Goal: Browse casually: Explore the website without a specific task or goal

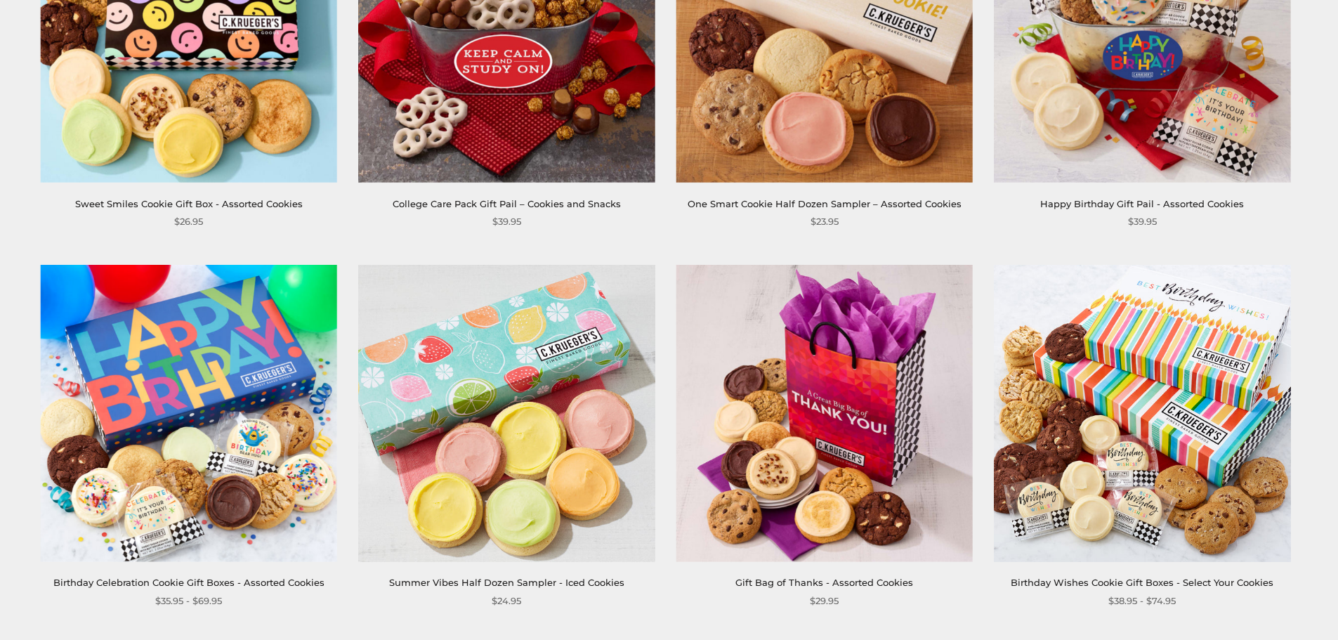
scroll to position [796, 0]
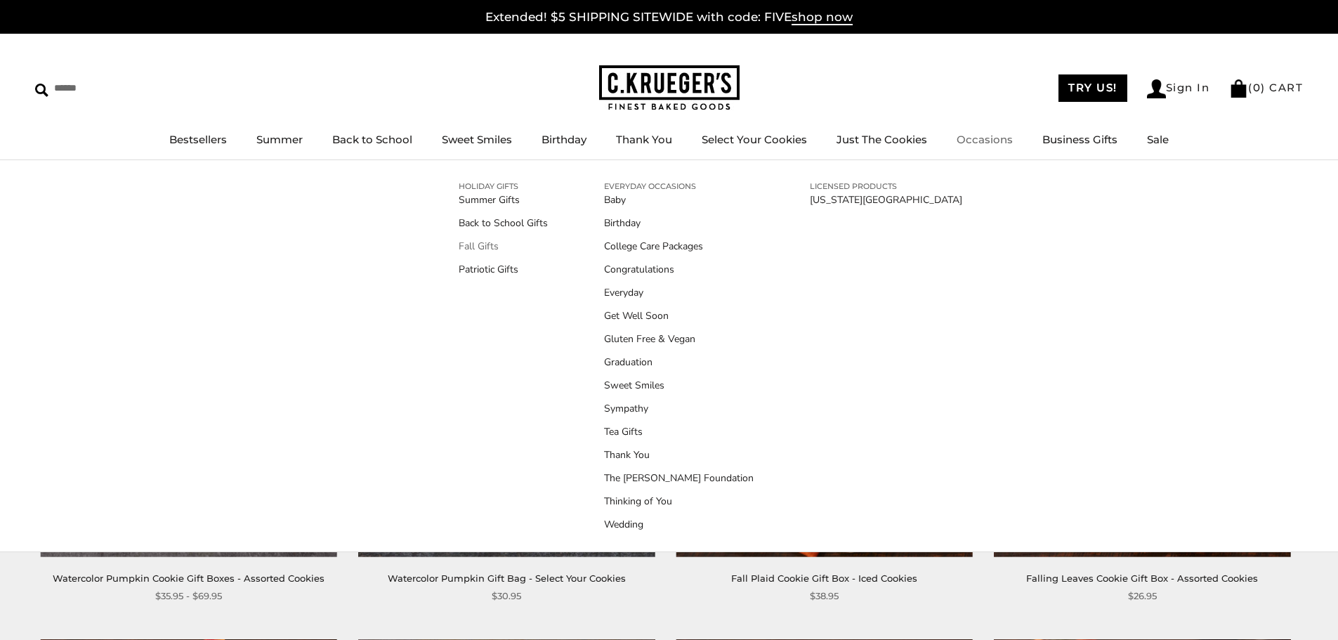
click at [482, 248] on link "Fall Gifts" at bounding box center [503, 246] width 89 height 15
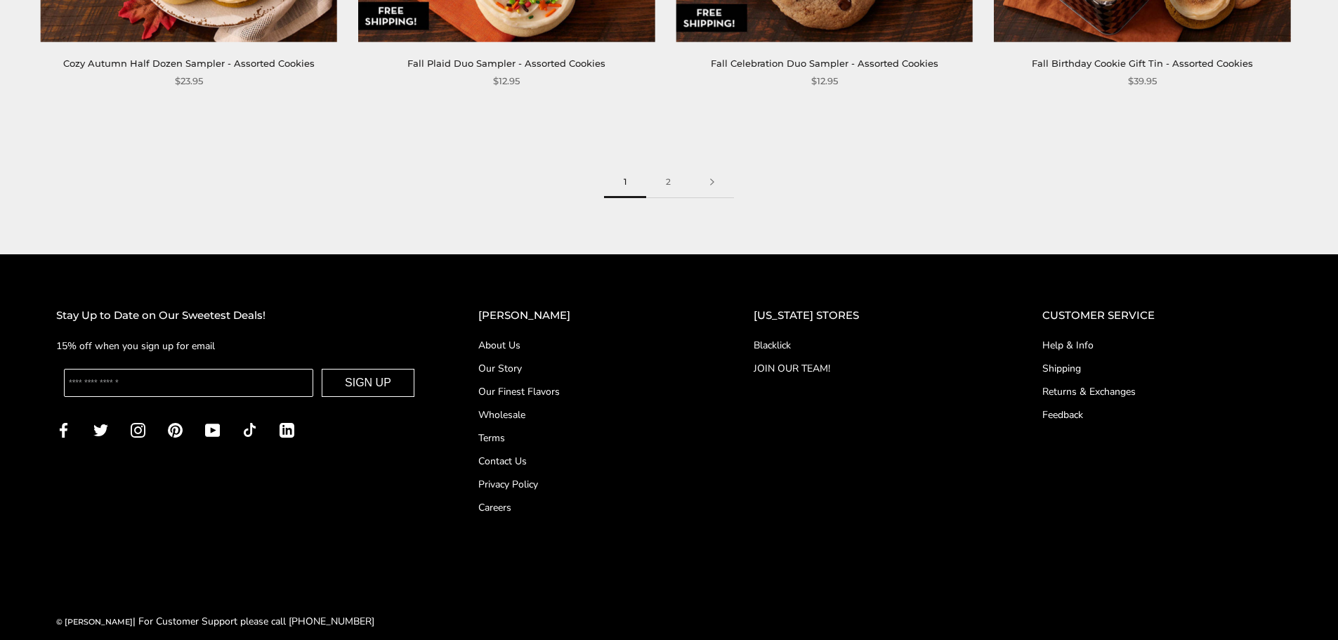
scroll to position [2478, 0]
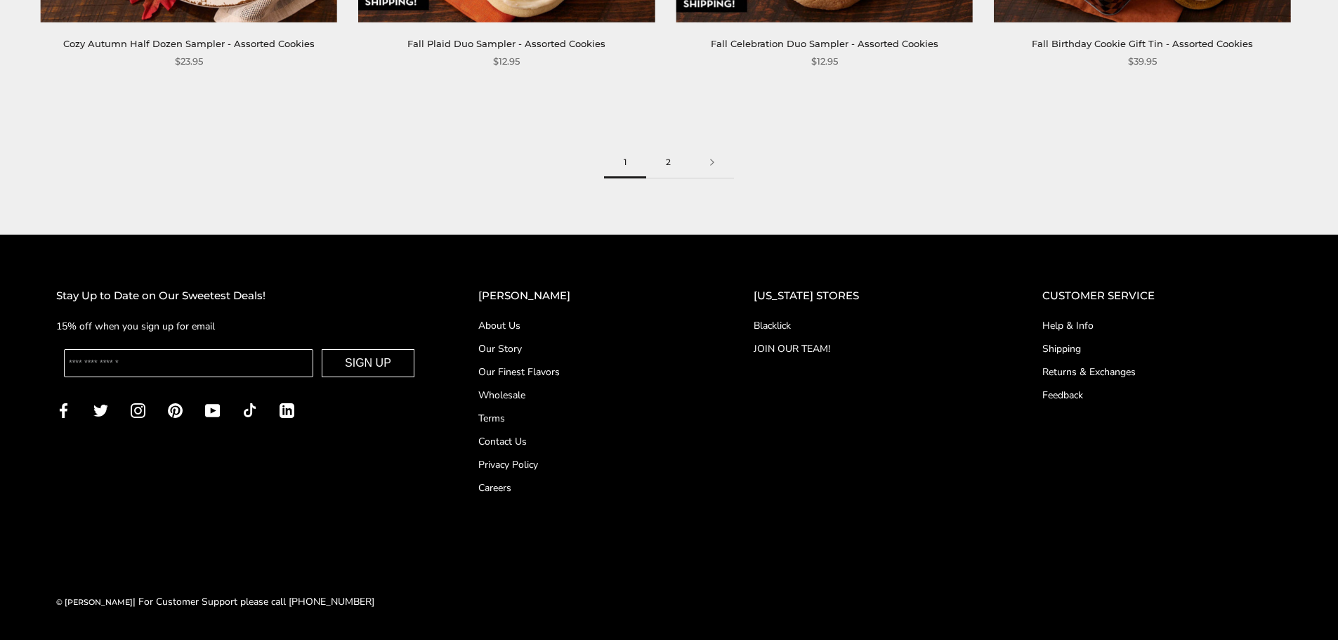
click at [666, 166] on link "2" at bounding box center [668, 163] width 44 height 32
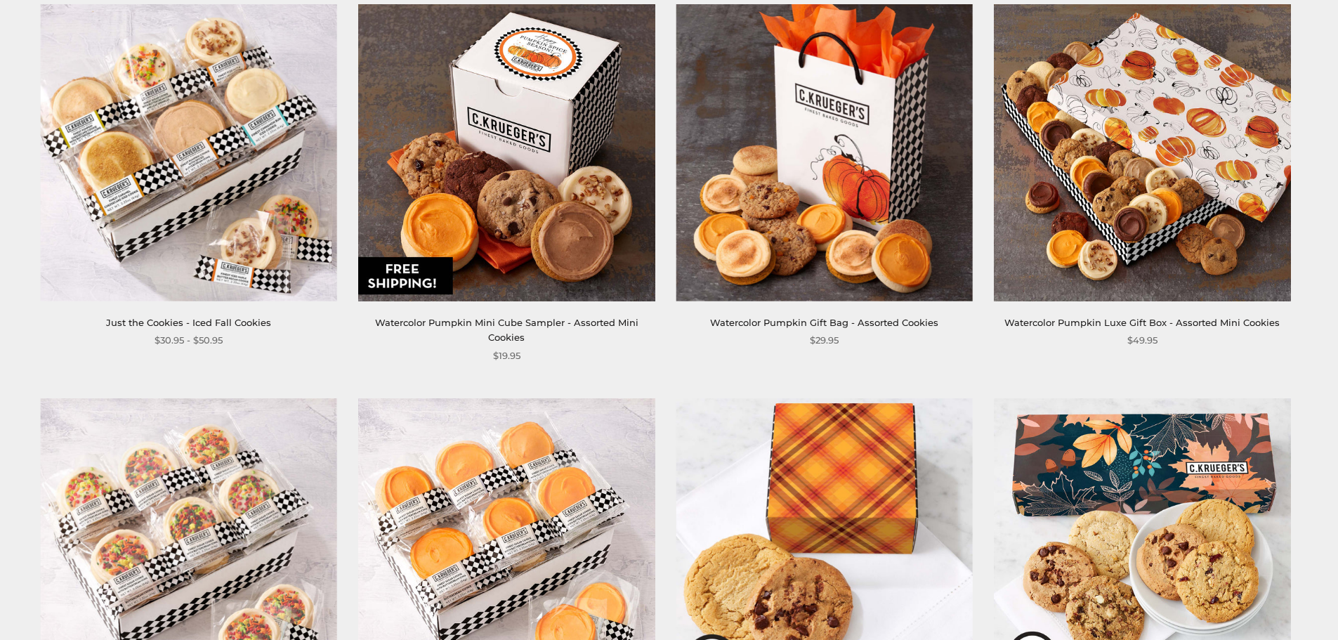
scroll to position [1264, 0]
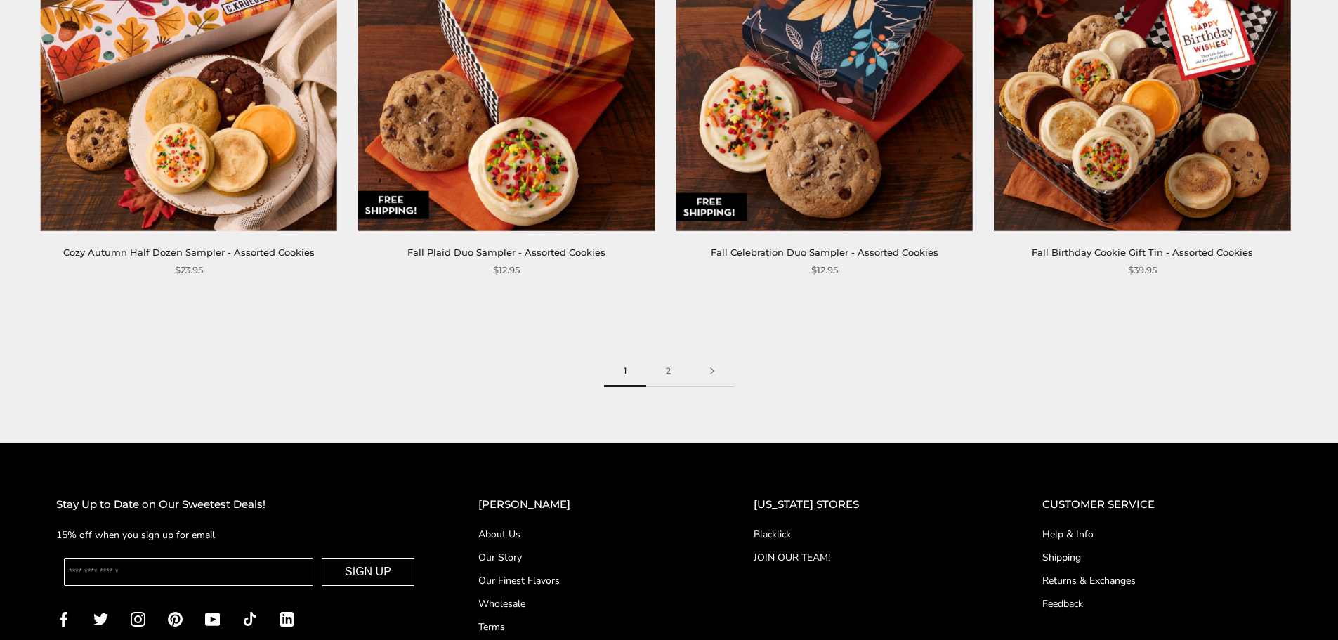
scroll to position [2267, 0]
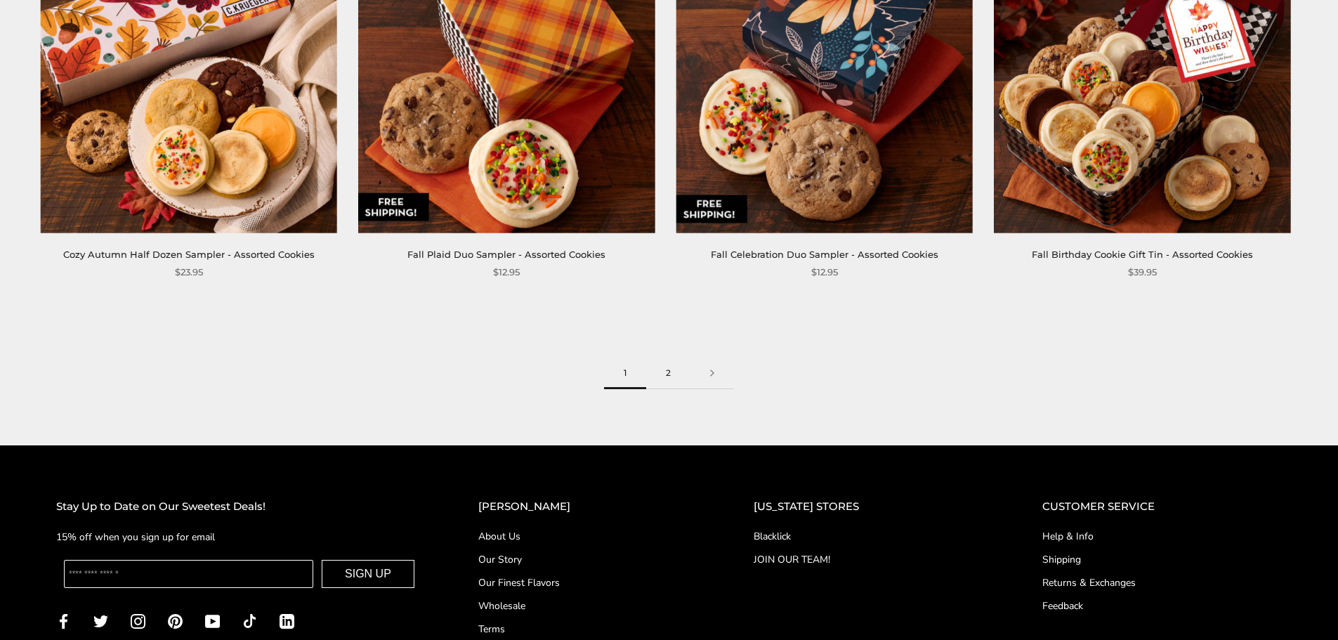
click at [671, 366] on link "2" at bounding box center [668, 374] width 44 height 32
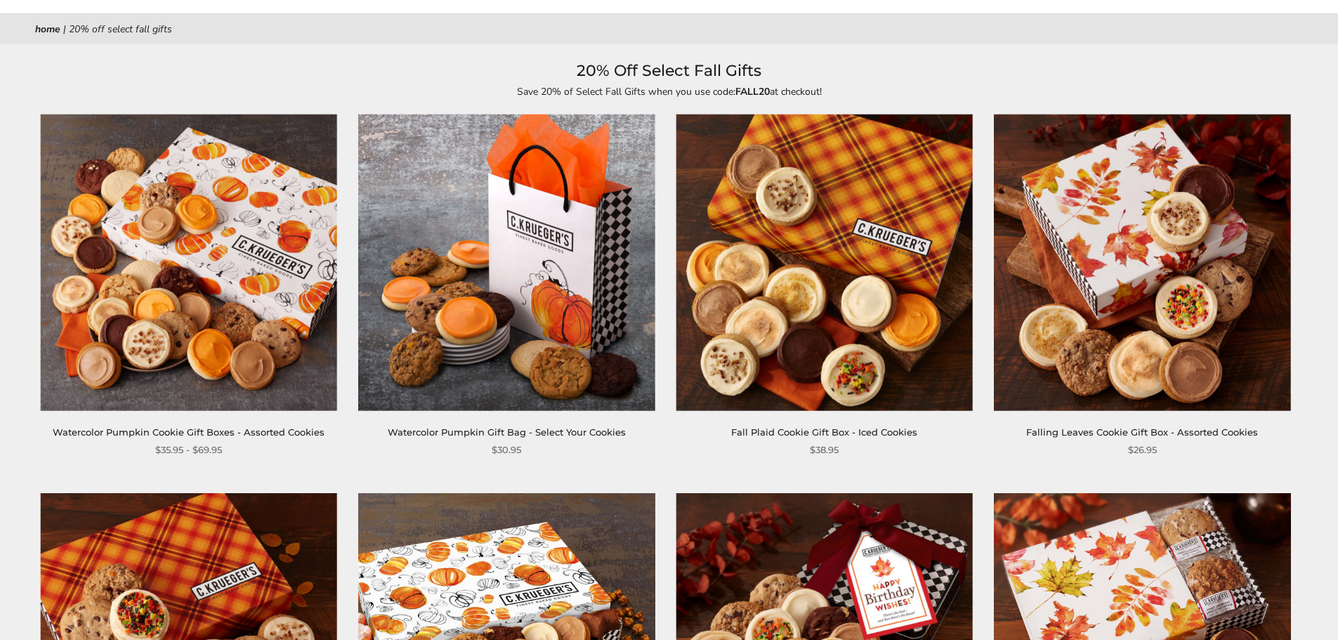
scroll to position [140, 0]
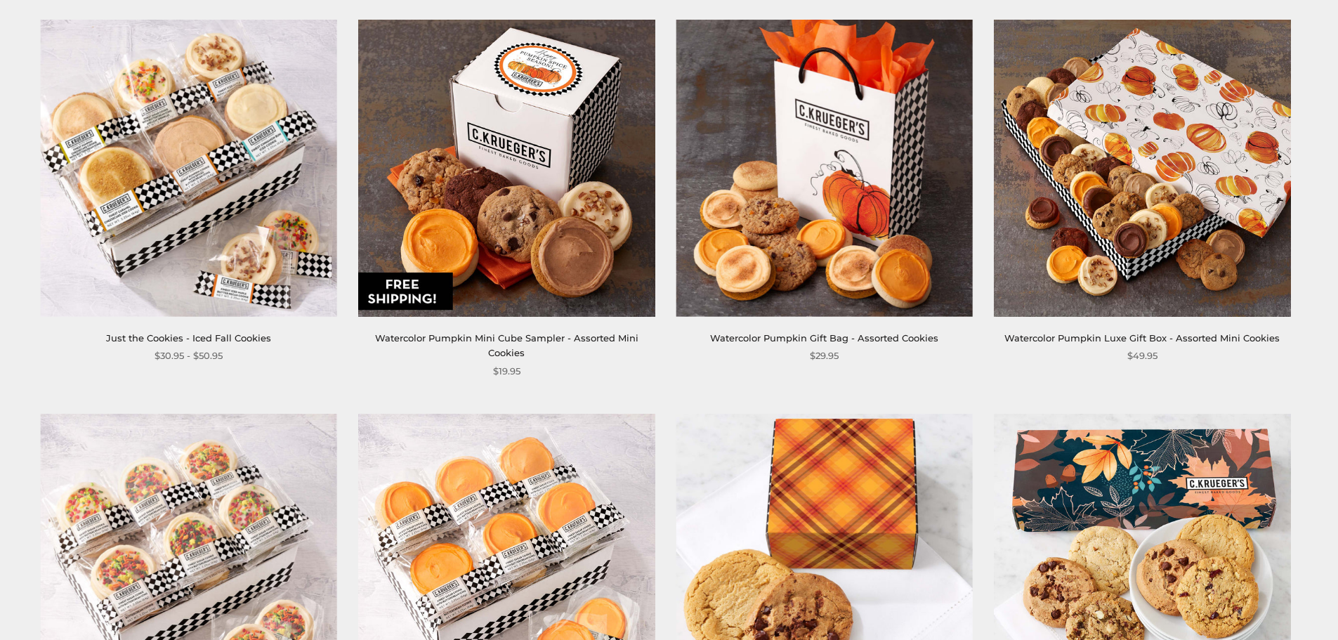
scroll to position [1335, 0]
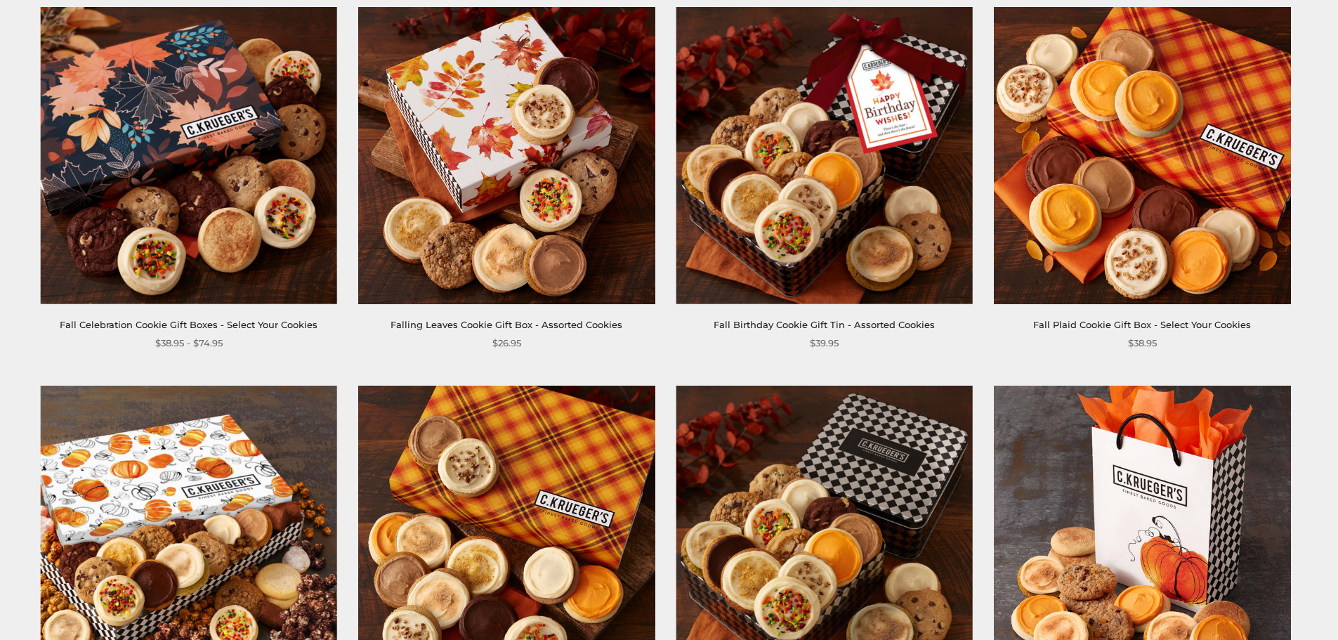
scroll to position [702, 0]
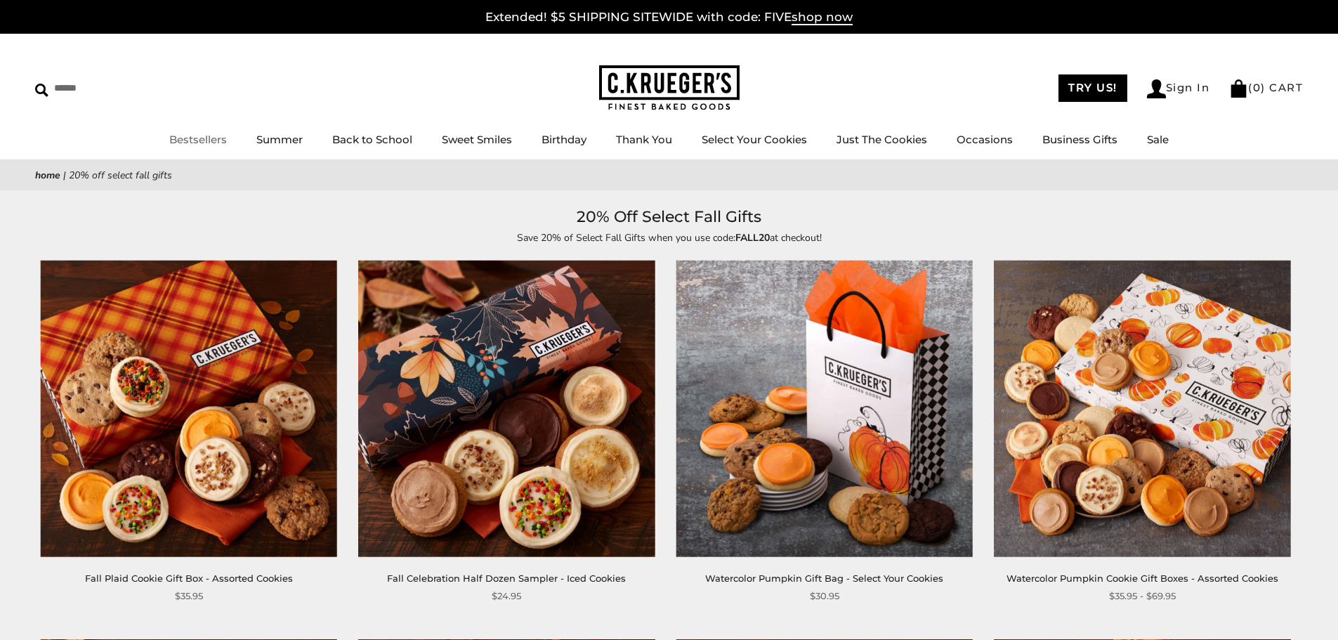
click at [201, 137] on link "Bestsellers" at bounding box center [198, 139] width 58 height 13
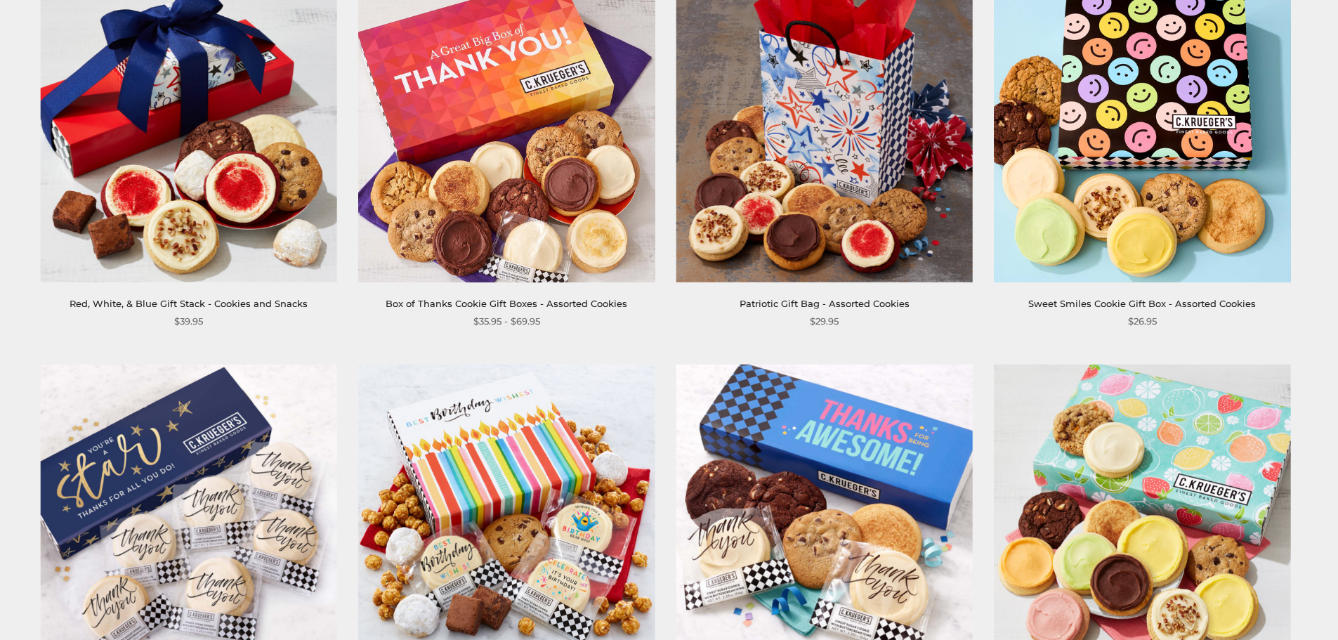
scroll to position [351, 0]
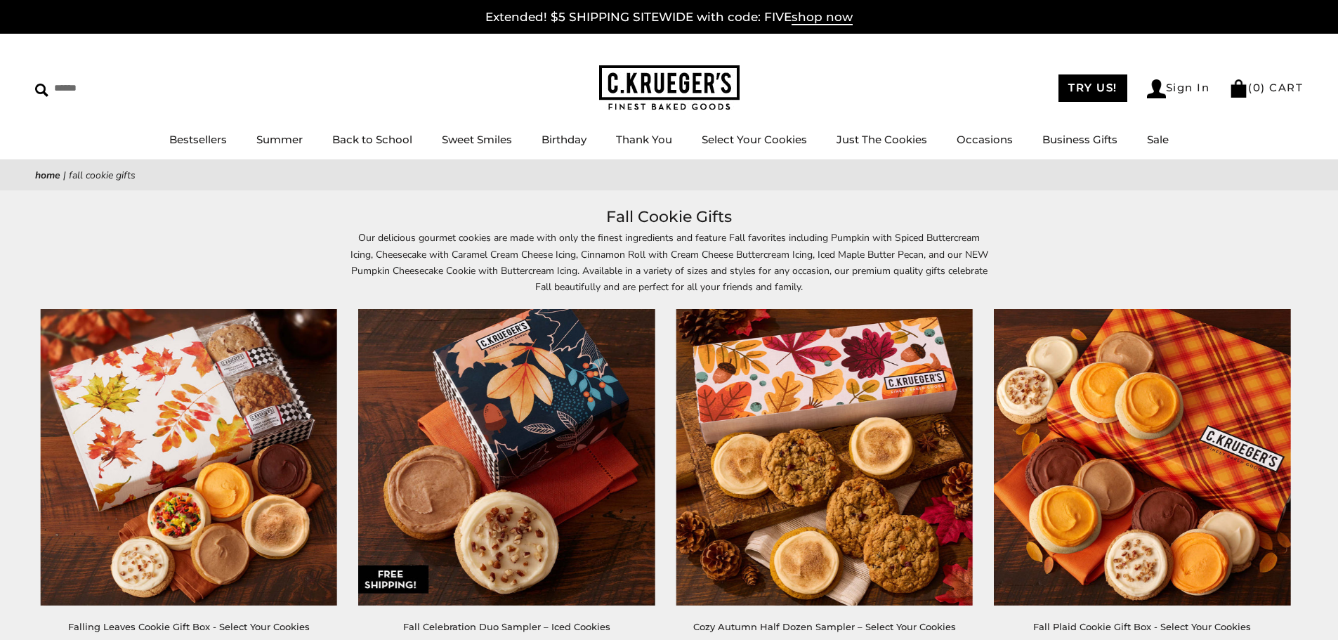
click at [665, 83] on img at bounding box center [669, 88] width 140 height 46
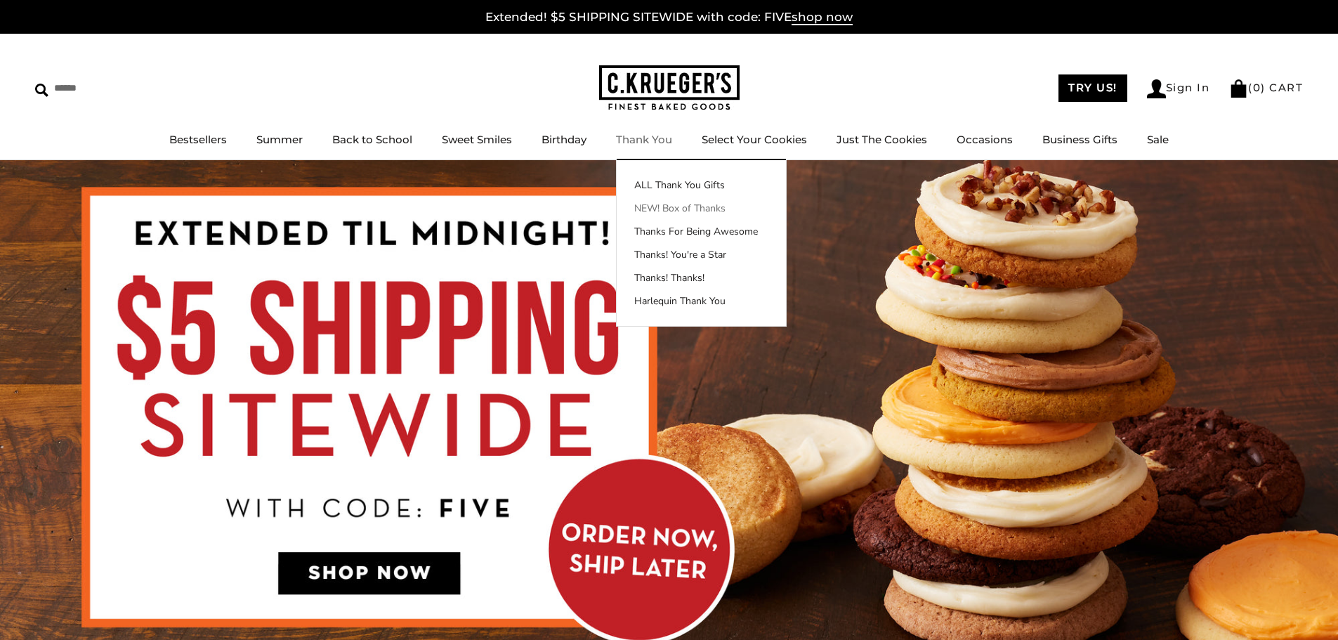
click at [691, 207] on link "NEW! Box of Thanks" at bounding box center [701, 208] width 169 height 15
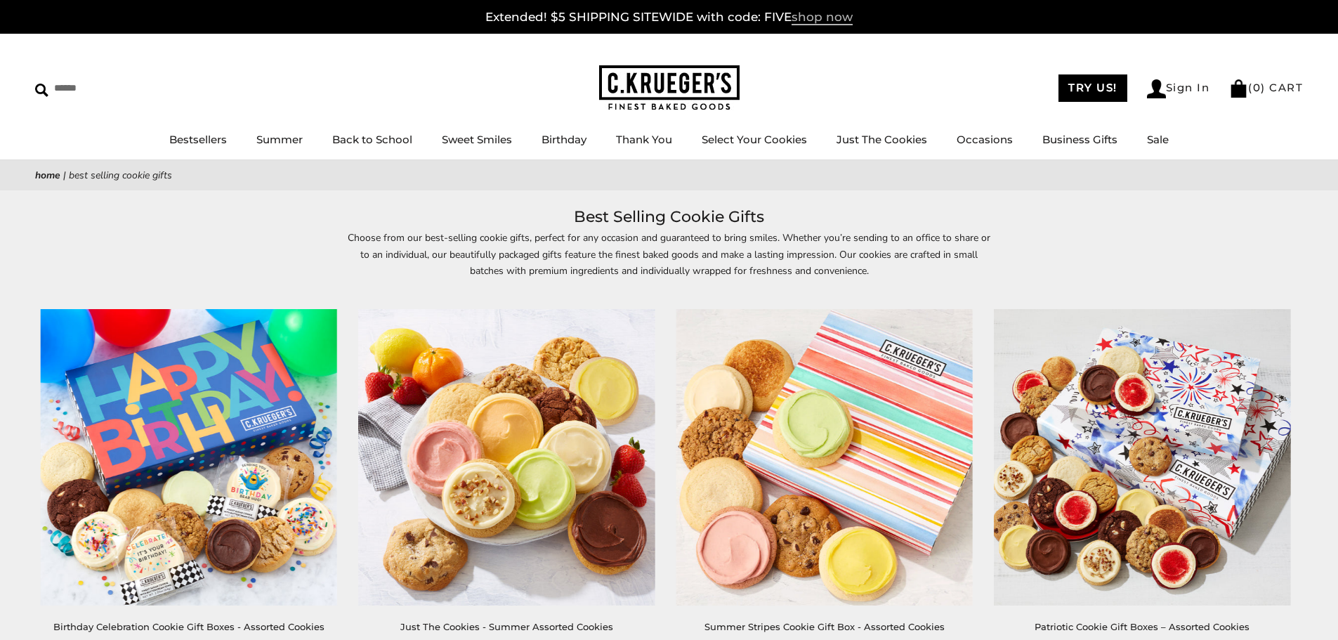
click at [804, 15] on span "shop now" at bounding box center [822, 17] width 61 height 15
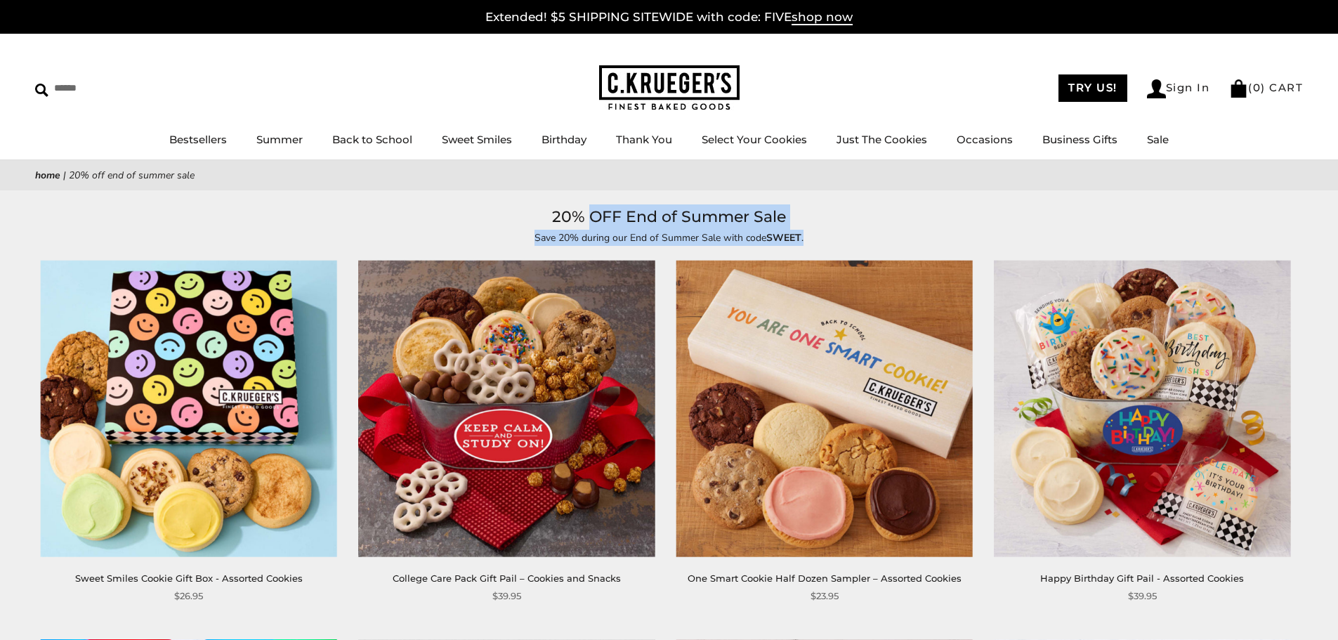
drag, startPoint x: 593, startPoint y: 217, endPoint x: 859, endPoint y: 247, distance: 267.9
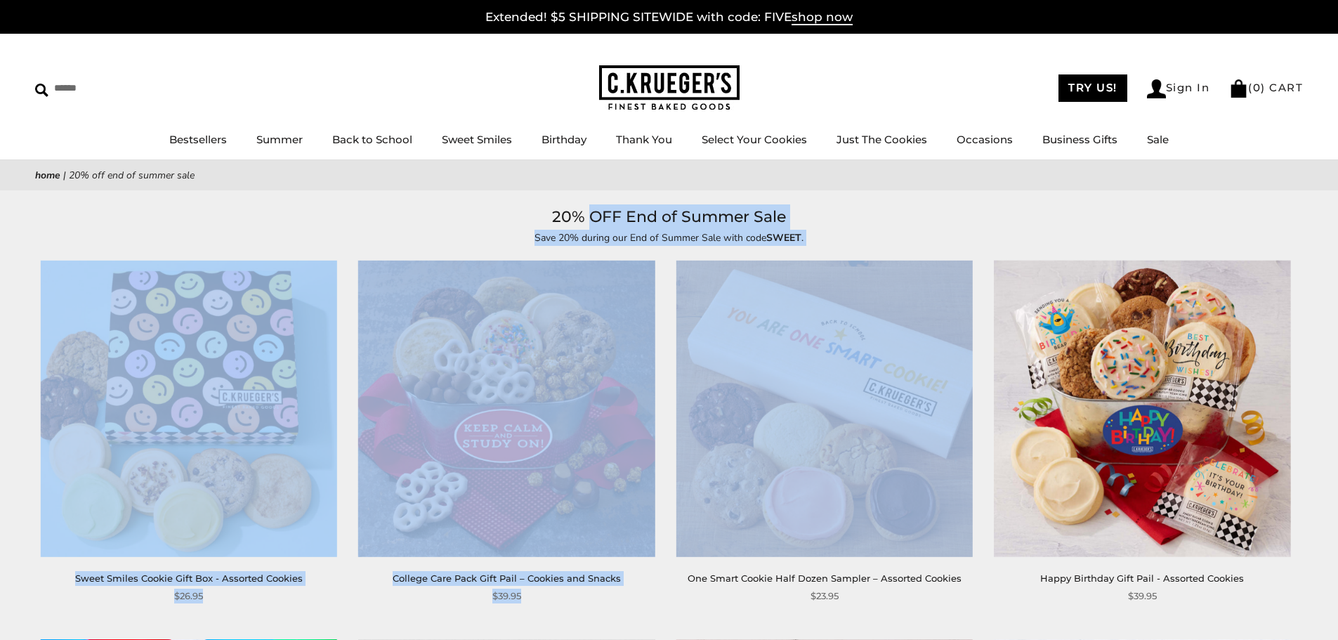
click at [859, 230] on p "Save 20% during our End of Summer Sale with code SWEET ." at bounding box center [669, 238] width 646 height 16
